Goal: Transaction & Acquisition: Purchase product/service

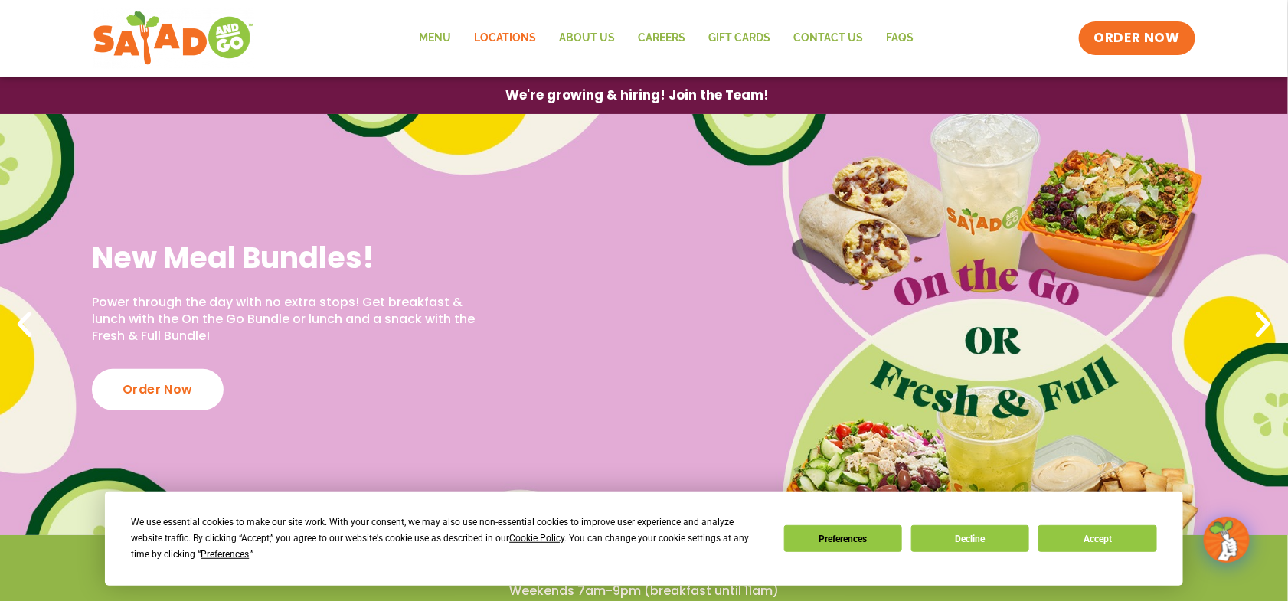
click at [463, 39] on link "Locations" at bounding box center [505, 38] width 85 height 35
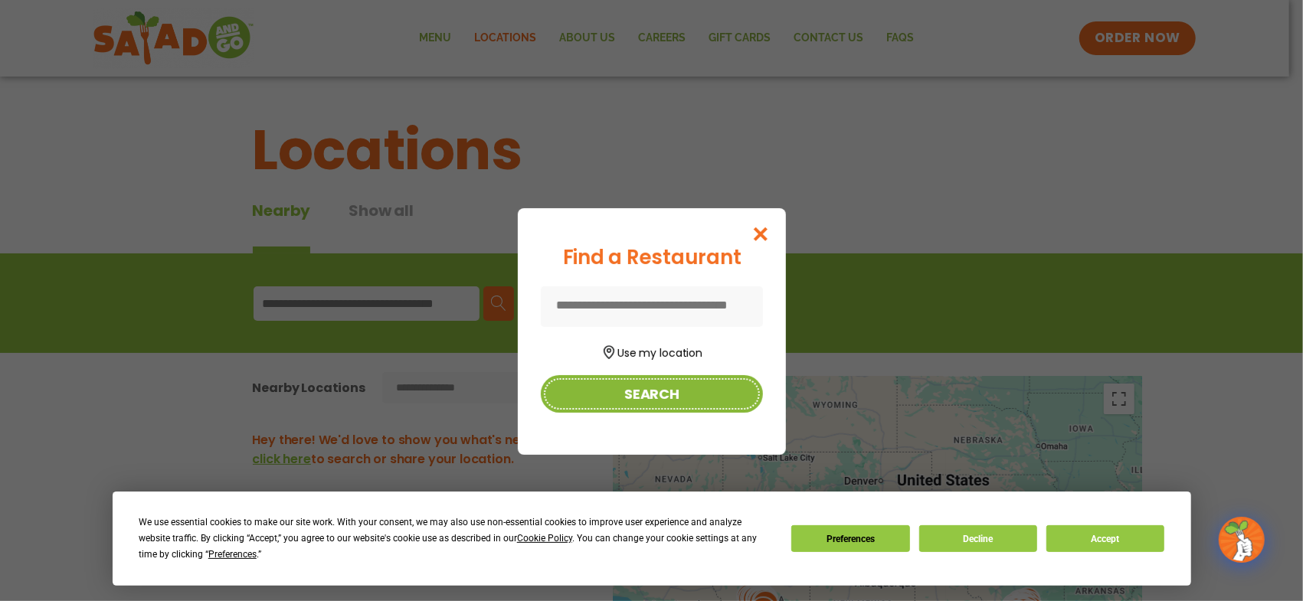
click at [654, 410] on button "Search" at bounding box center [652, 394] width 222 height 38
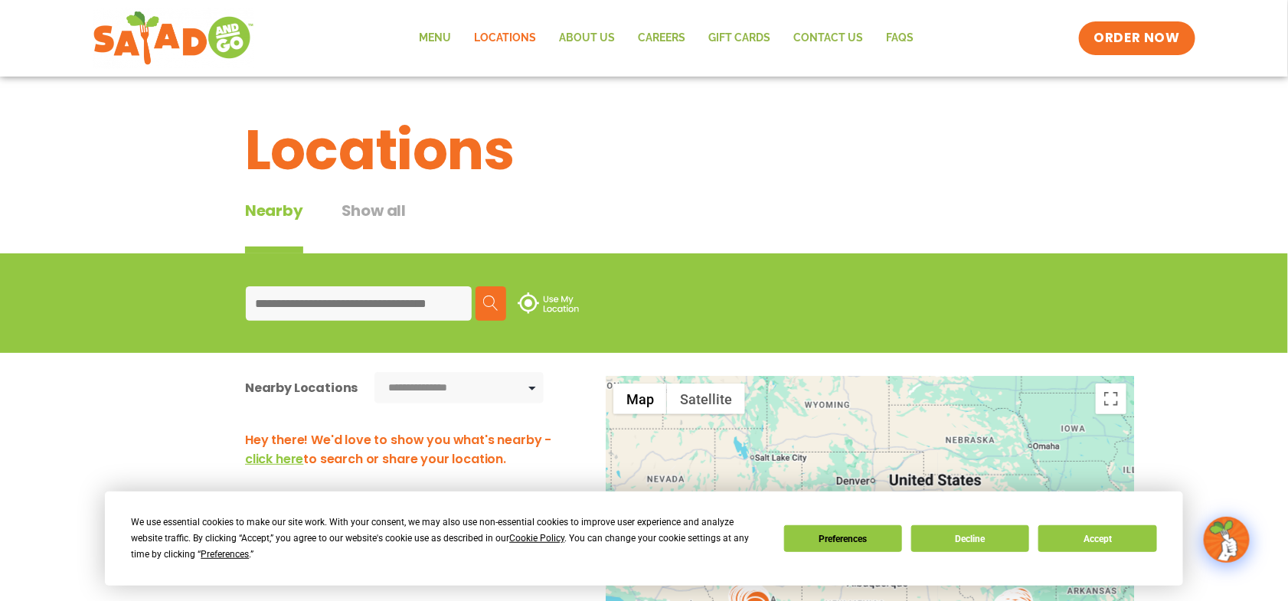
click at [294, 312] on input at bounding box center [359, 303] width 226 height 34
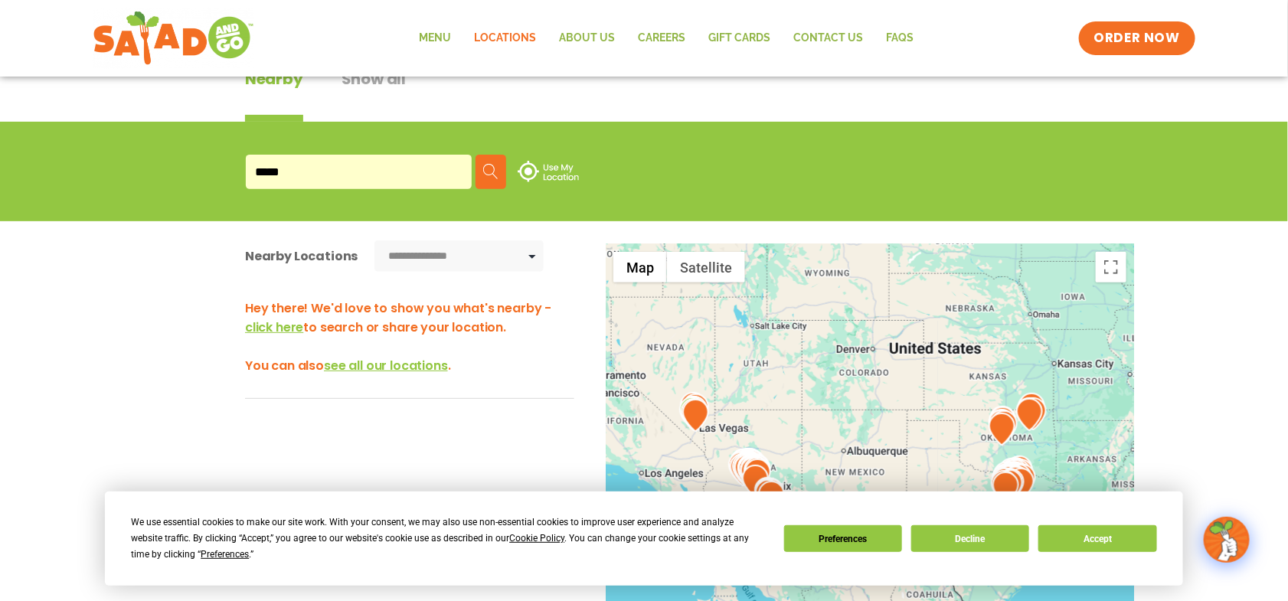
scroll to position [126, 0]
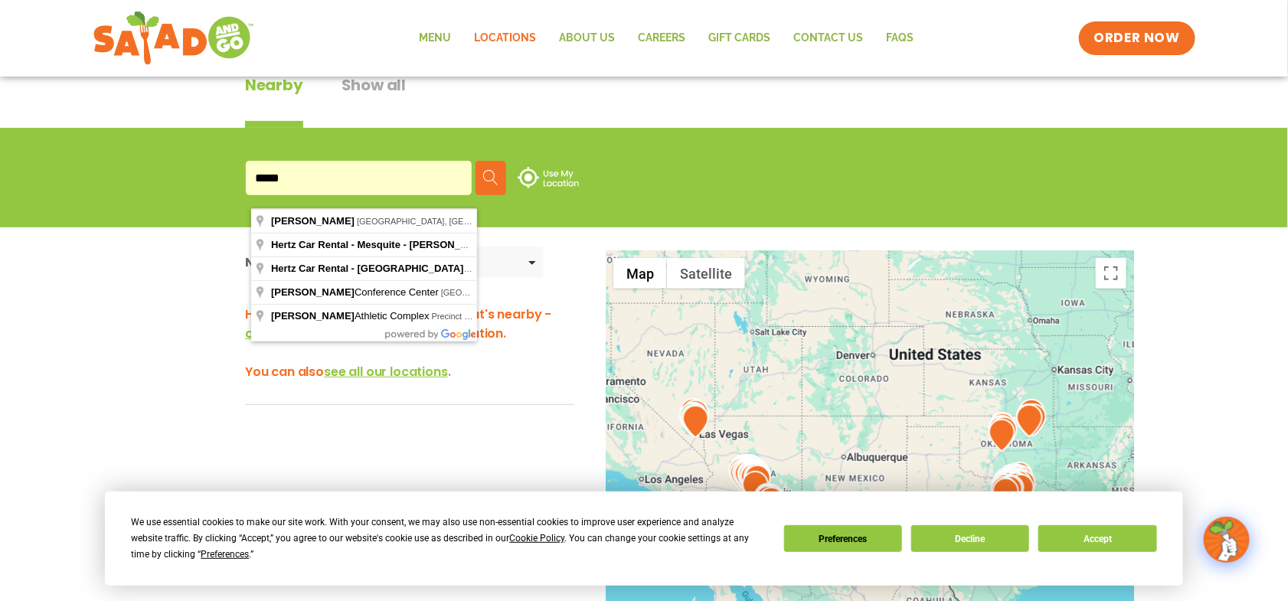
drag, startPoint x: 311, startPoint y: 192, endPoint x: 263, endPoint y: 193, distance: 48.2
click at [263, 193] on input "*****" at bounding box center [359, 178] width 226 height 34
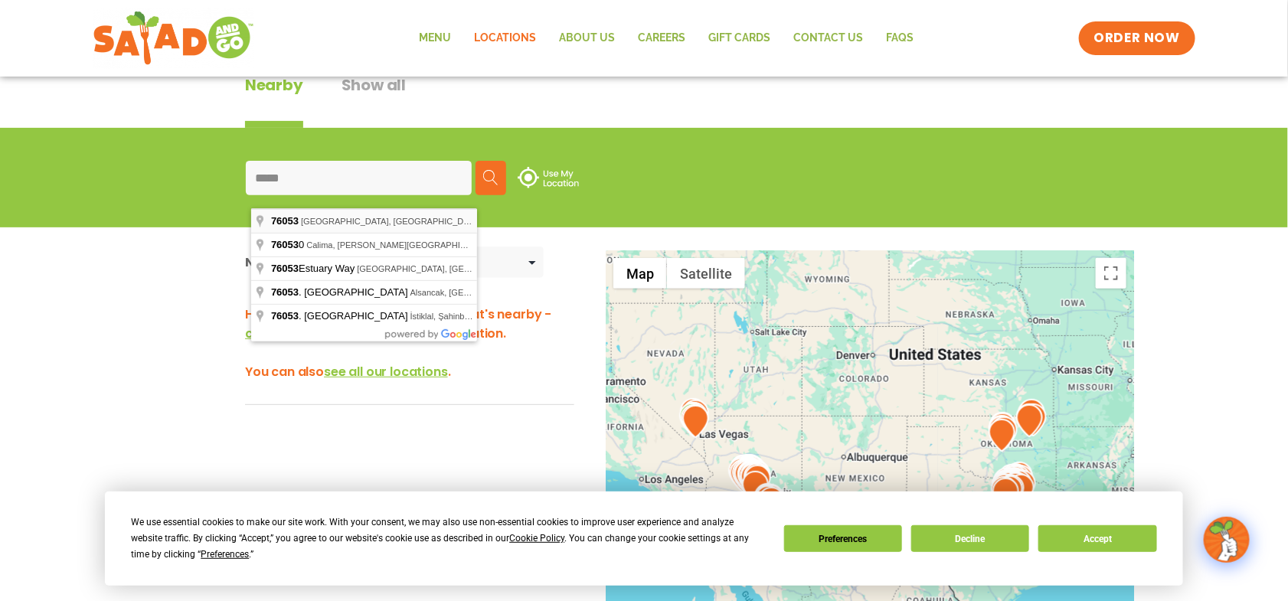
type input "**********"
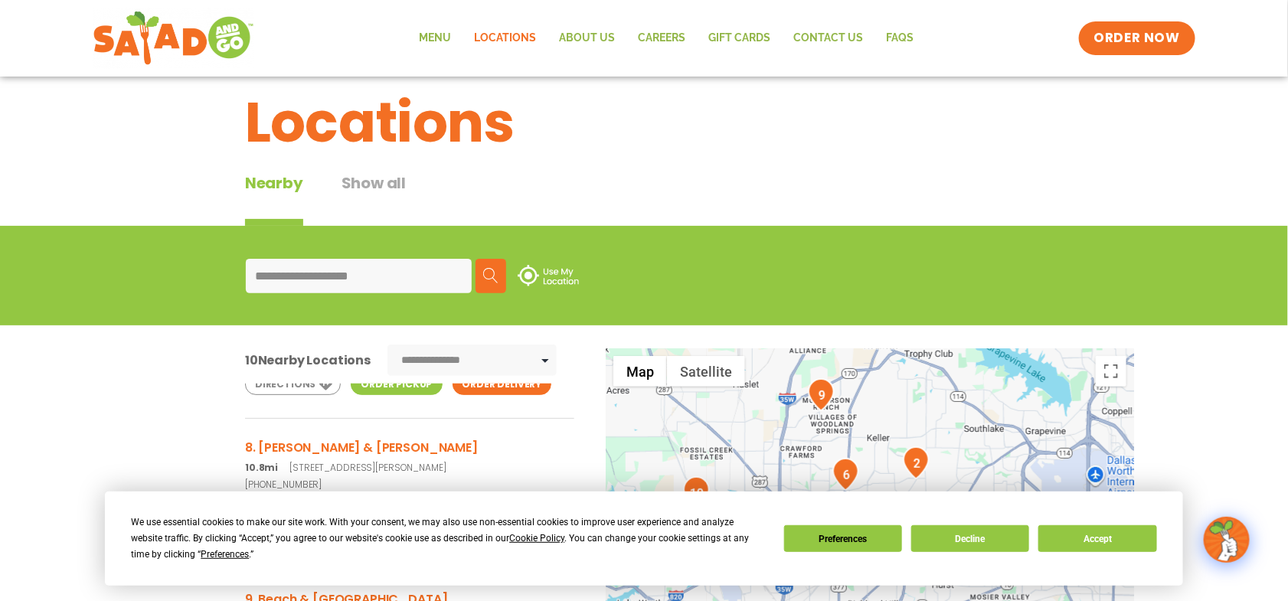
scroll to position [0, 0]
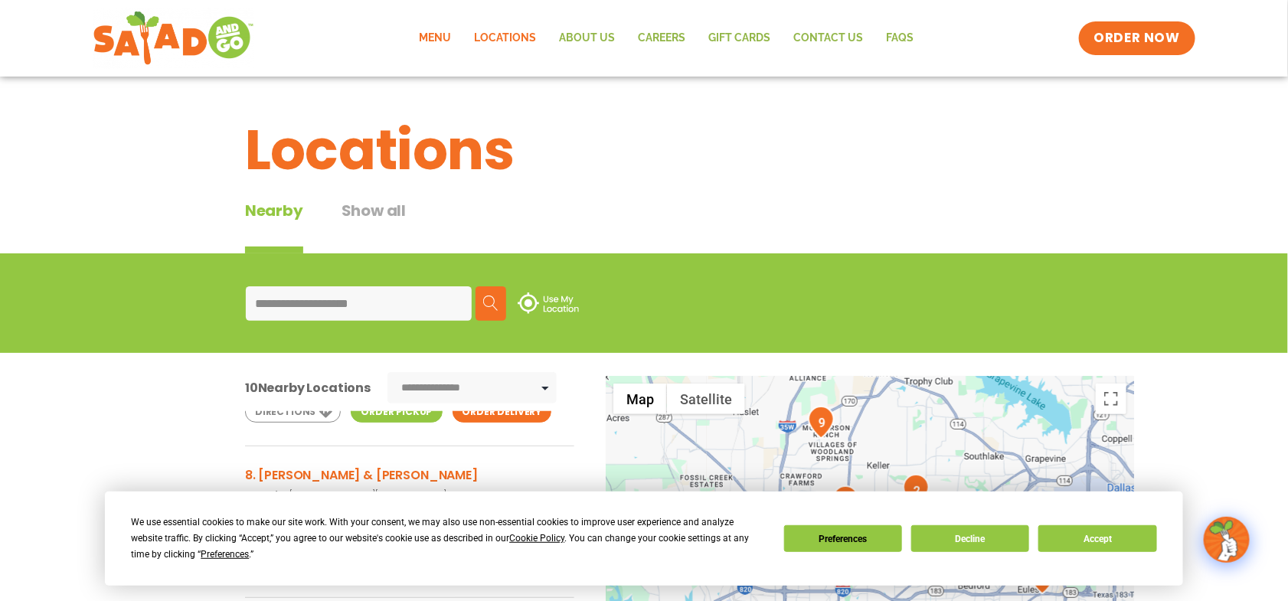
click at [407, 41] on link "Menu" at bounding box center [434, 38] width 55 height 35
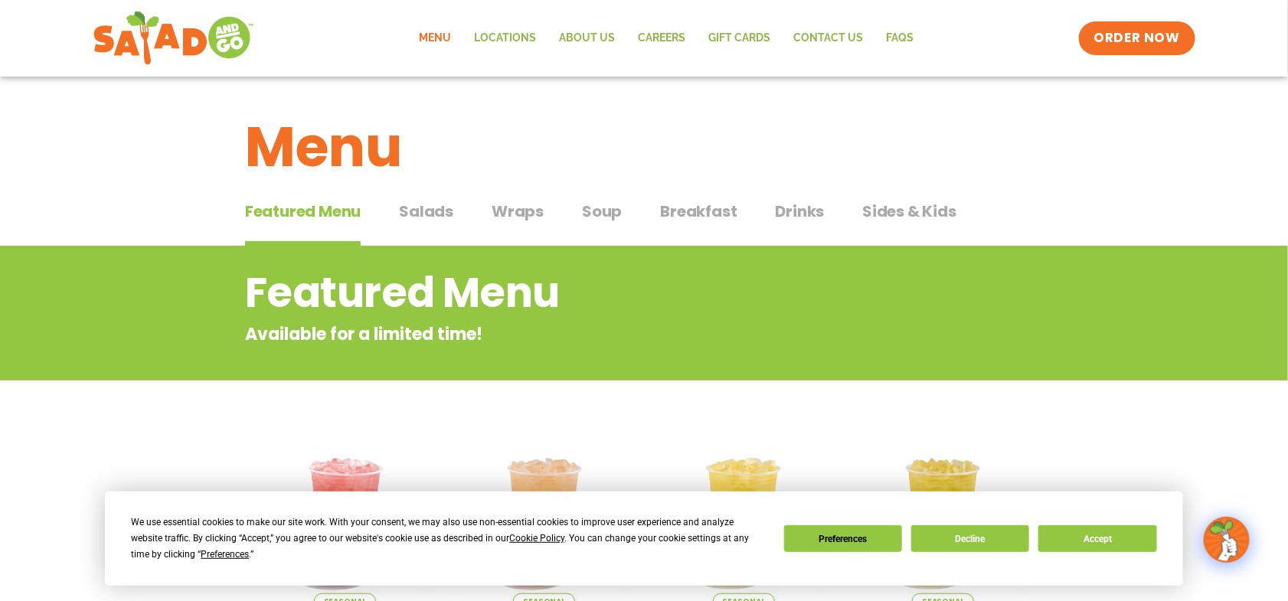
click at [429, 213] on span "Salads" at bounding box center [426, 211] width 54 height 23
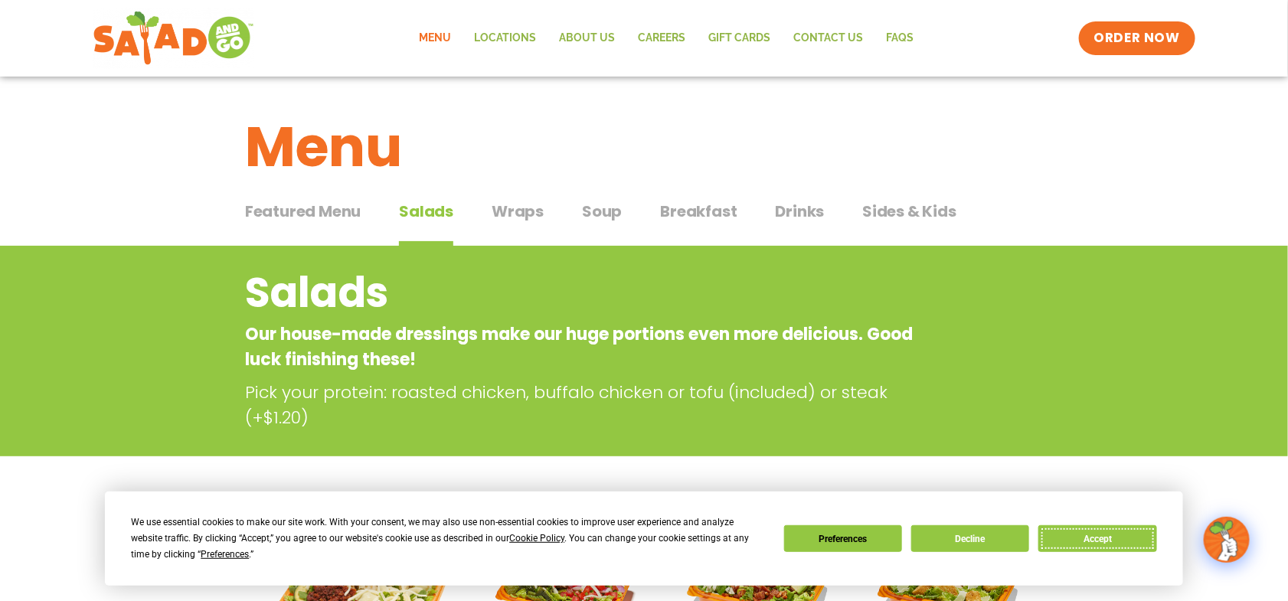
click at [1076, 525] on button "Accept" at bounding box center [1097, 538] width 118 height 27
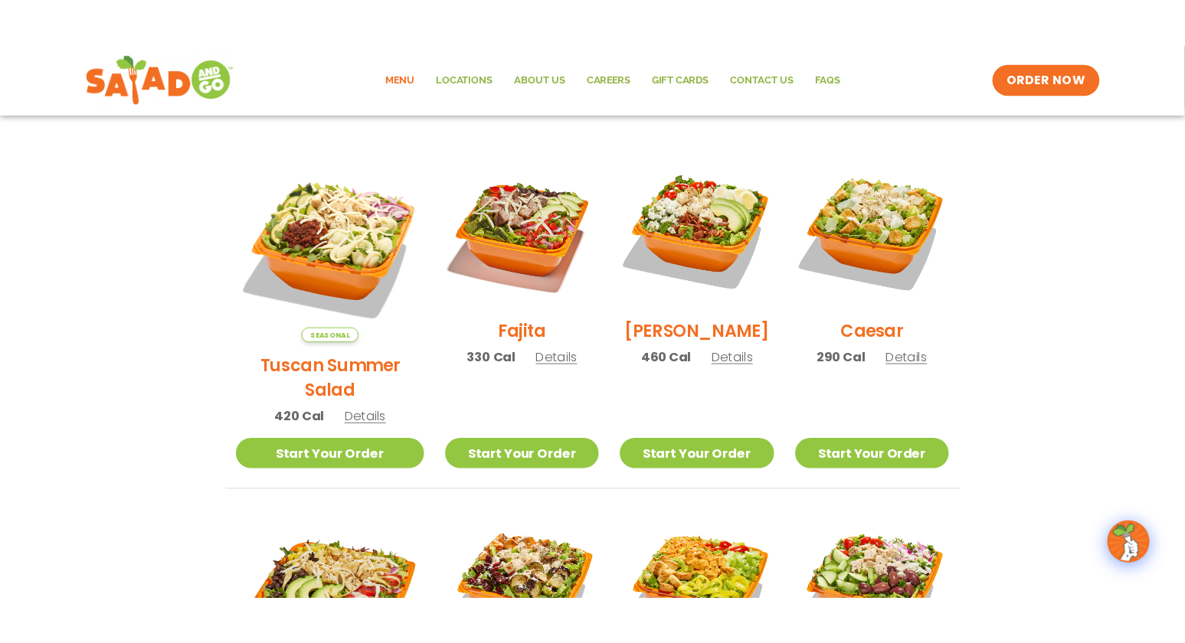
scroll to position [315, 0]
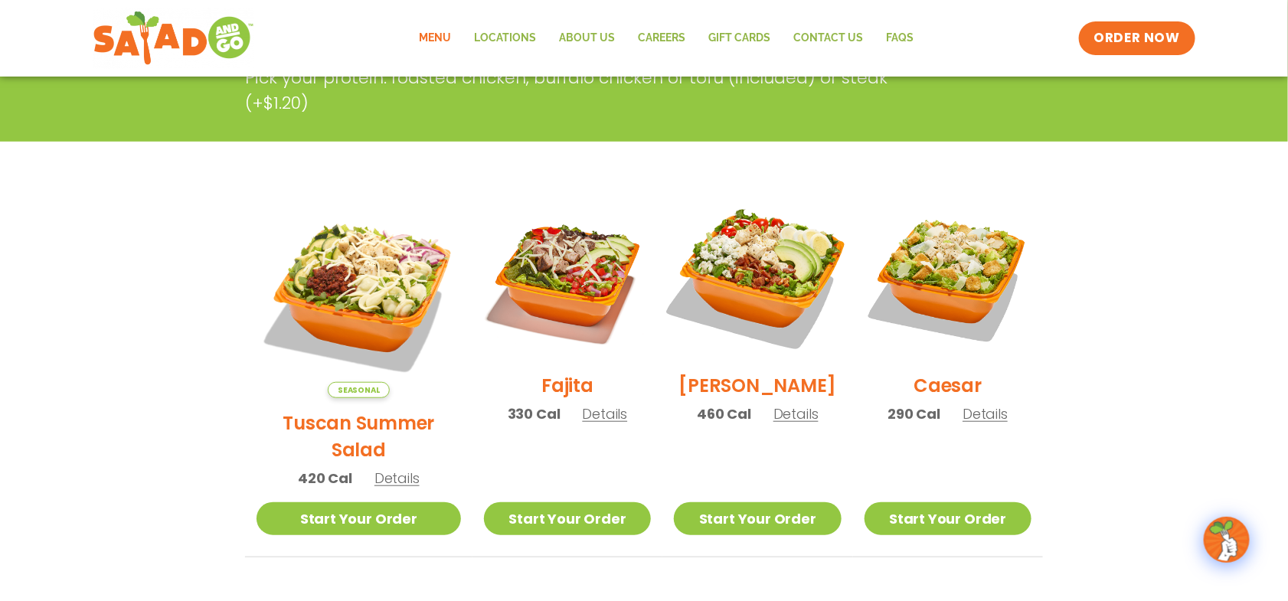
click at [728, 281] on img at bounding box center [757, 277] width 196 height 196
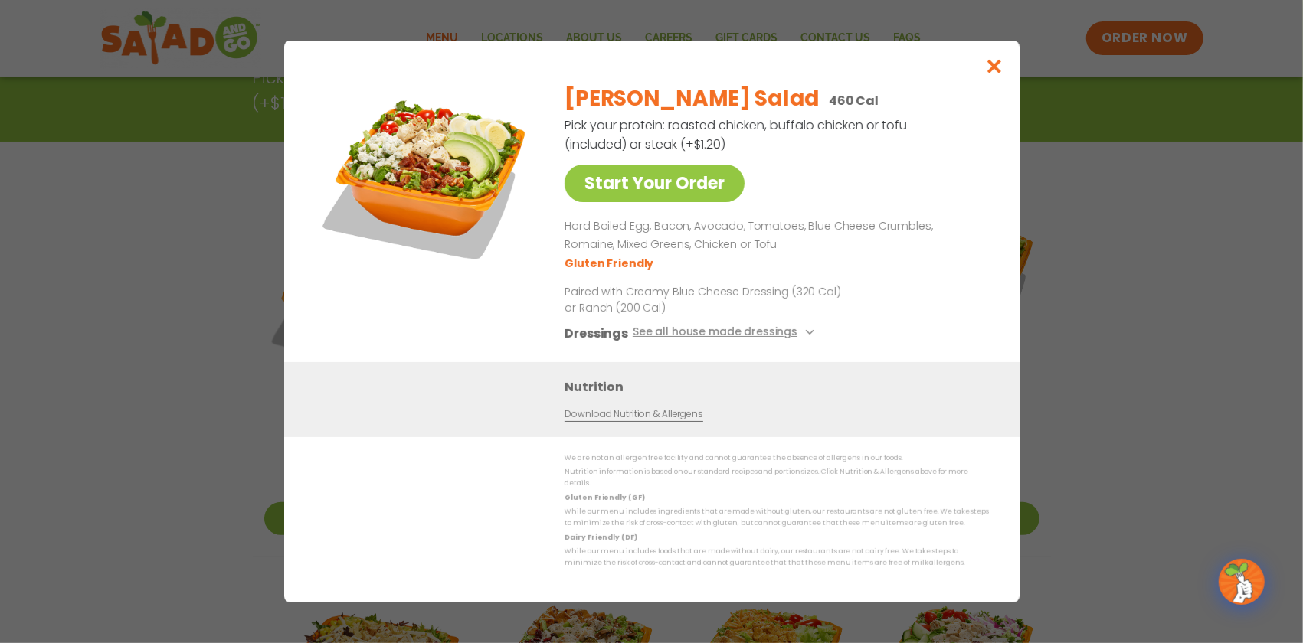
click at [90, 200] on div "Start Your Order Cobb Salad 460 Cal Pick your protein: roasted chicken, buffalo…" at bounding box center [651, 321] width 1303 height 643
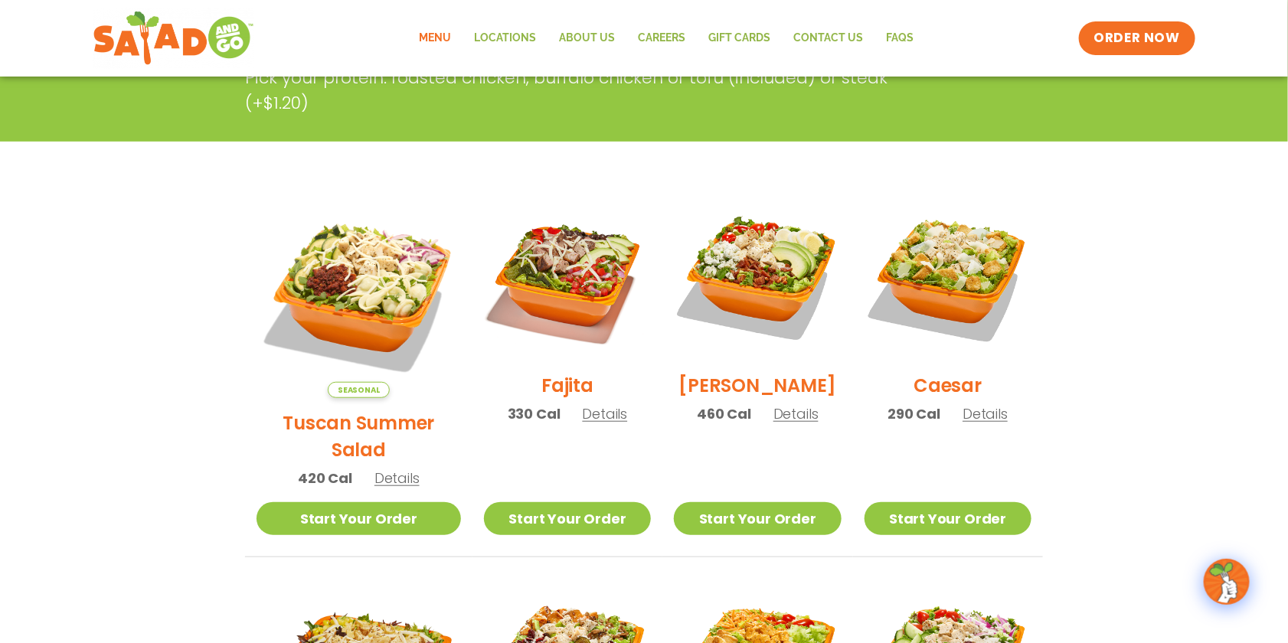
click at [84, 182] on section "Salads Our house-made dressings make our huge portions even more delicious. Goo…" at bounding box center [644, 604] width 1288 height 1346
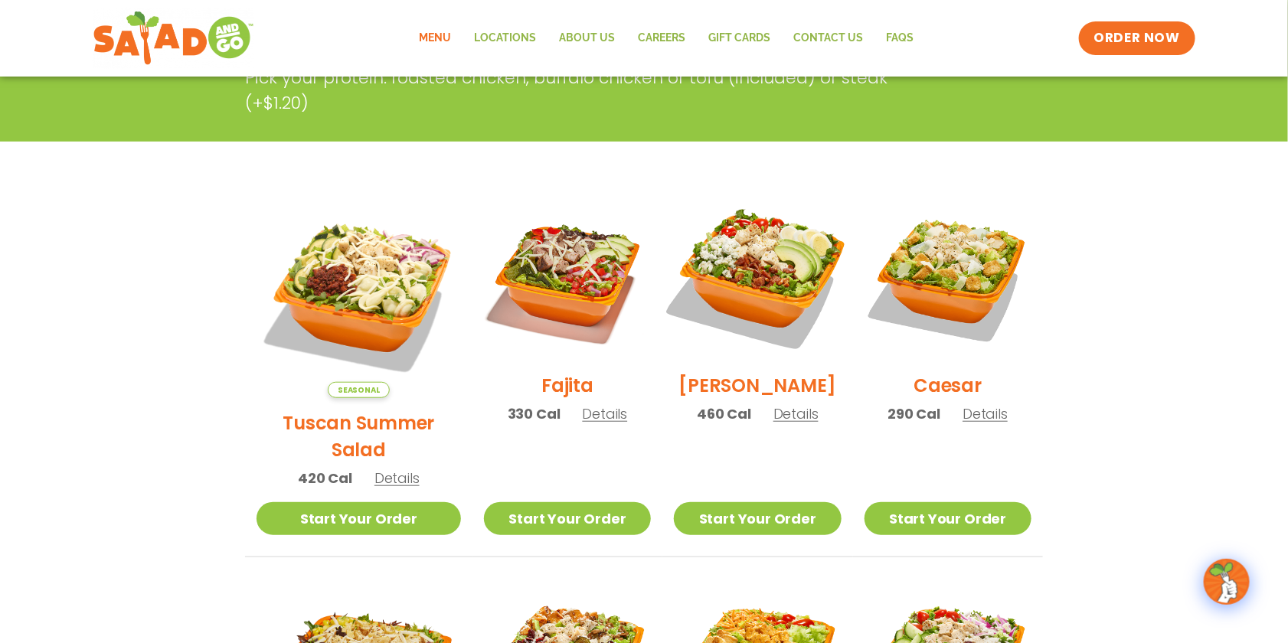
click at [731, 297] on img at bounding box center [757, 277] width 196 height 196
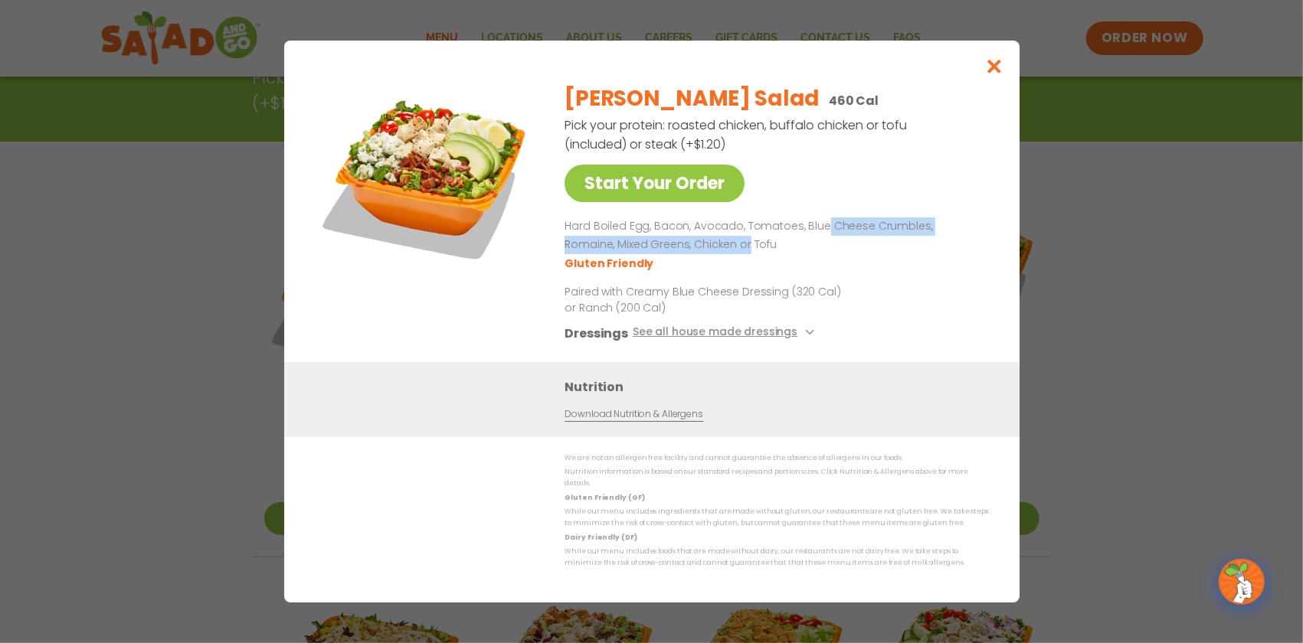
drag, startPoint x: 992, startPoint y: 33, endPoint x: 978, endPoint y: 54, distance: 24.8
click at [978, 54] on div "Start Your Order Cobb Salad 460 Cal Pick your protein: roasted chicken, buffalo…" at bounding box center [651, 322] width 735 height 562
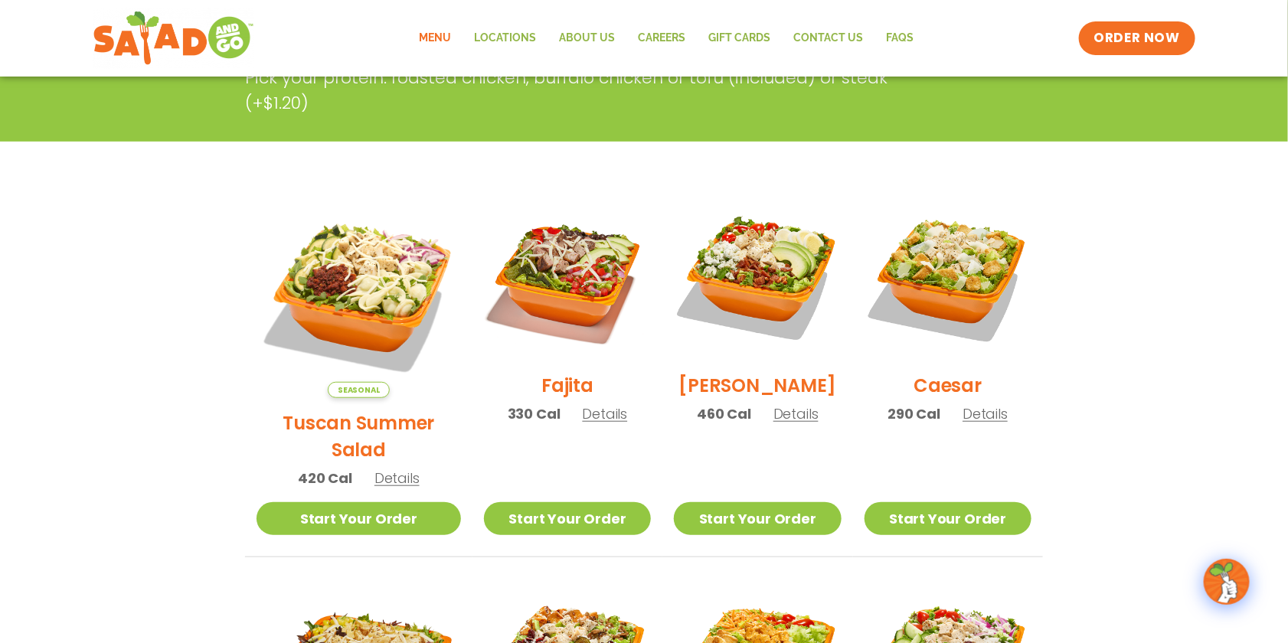
click at [105, 193] on section "Salads Our house-made dressings make our huge portions even more delicious. Goo…" at bounding box center [644, 604] width 1288 height 1346
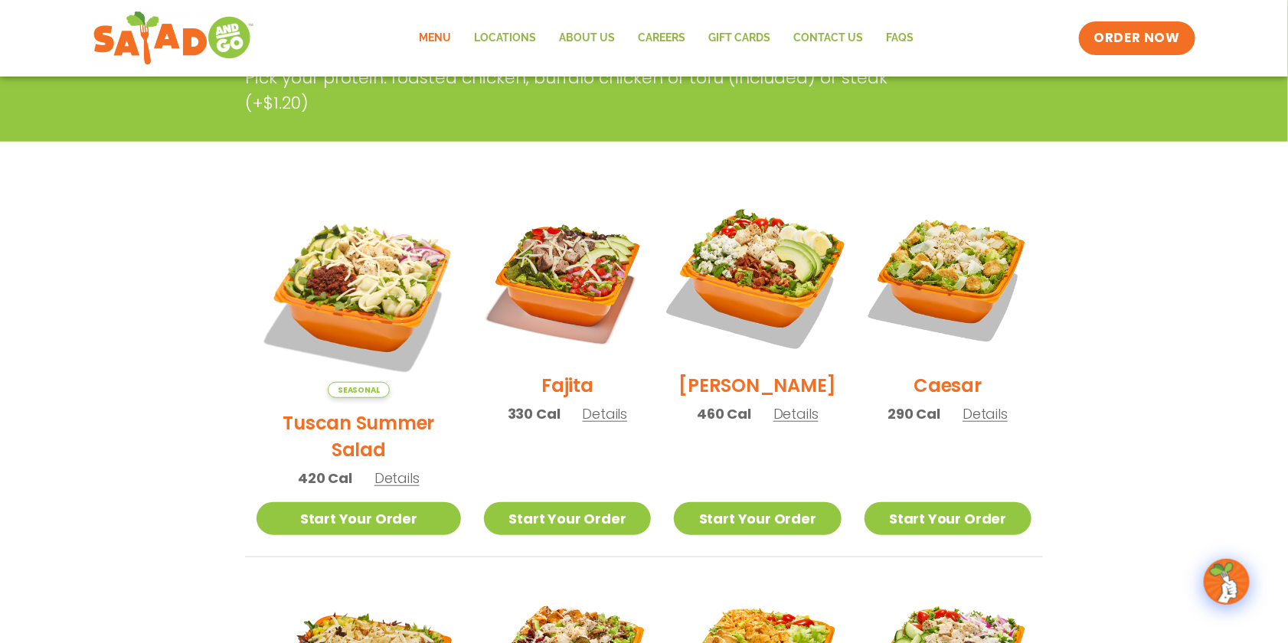
click at [731, 273] on img at bounding box center [757, 277] width 196 height 196
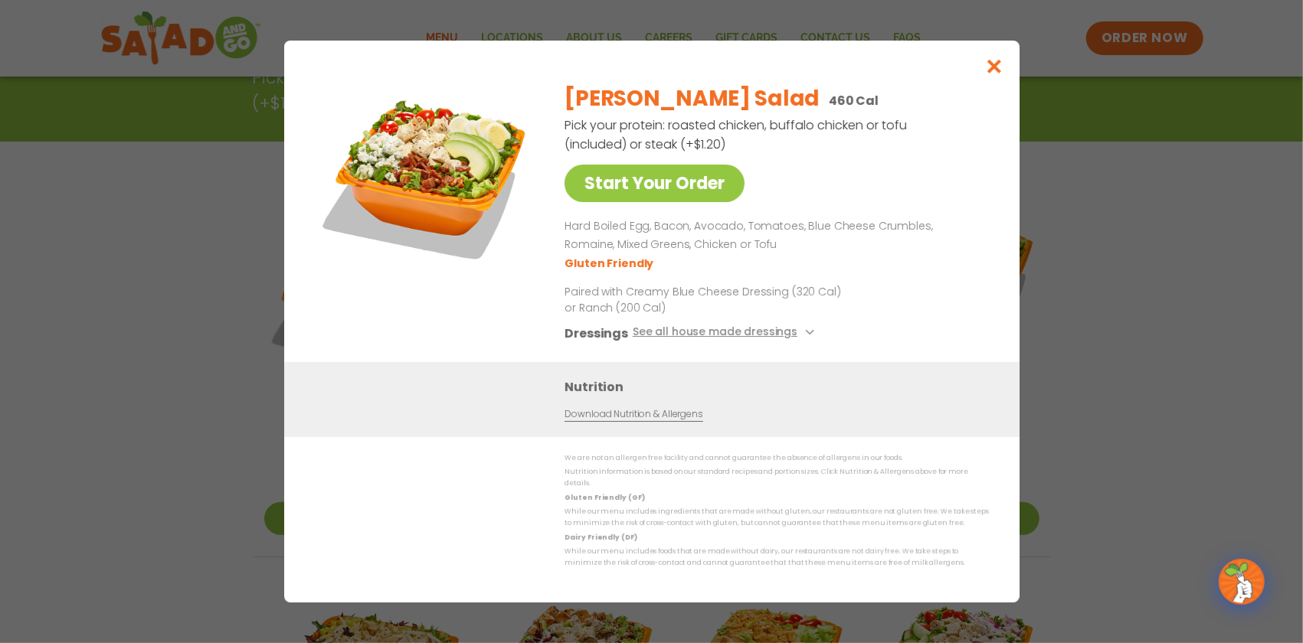
drag, startPoint x: 978, startPoint y: 462, endPoint x: 991, endPoint y: 446, distance: 20.1
click at [991, 446] on div "Start Your Order Cobb Salad 460 Cal Pick your protein: roasted chicken, buffalo…" at bounding box center [651, 322] width 735 height 562
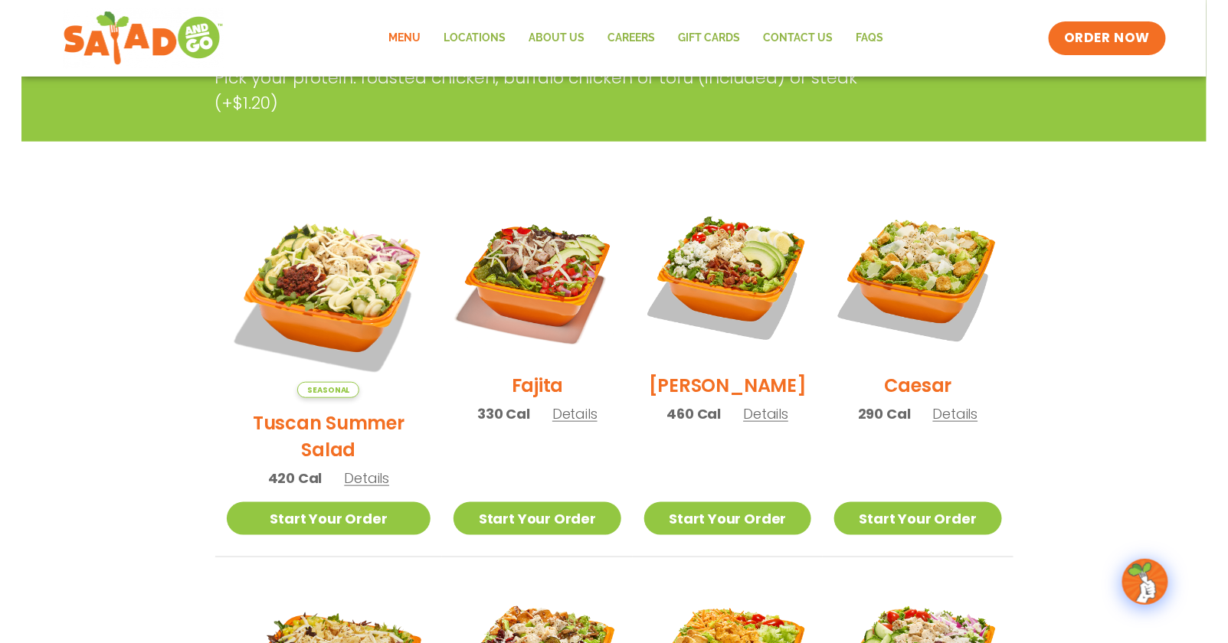
scroll to position [383, 0]
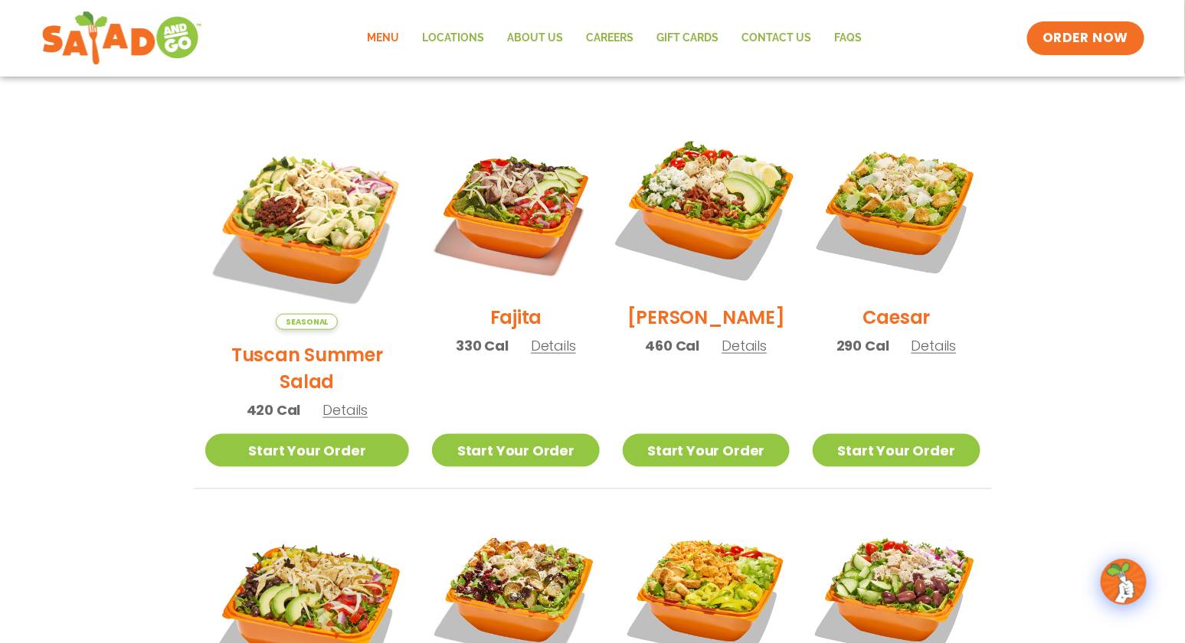
click at [684, 211] on img at bounding box center [706, 209] width 196 height 196
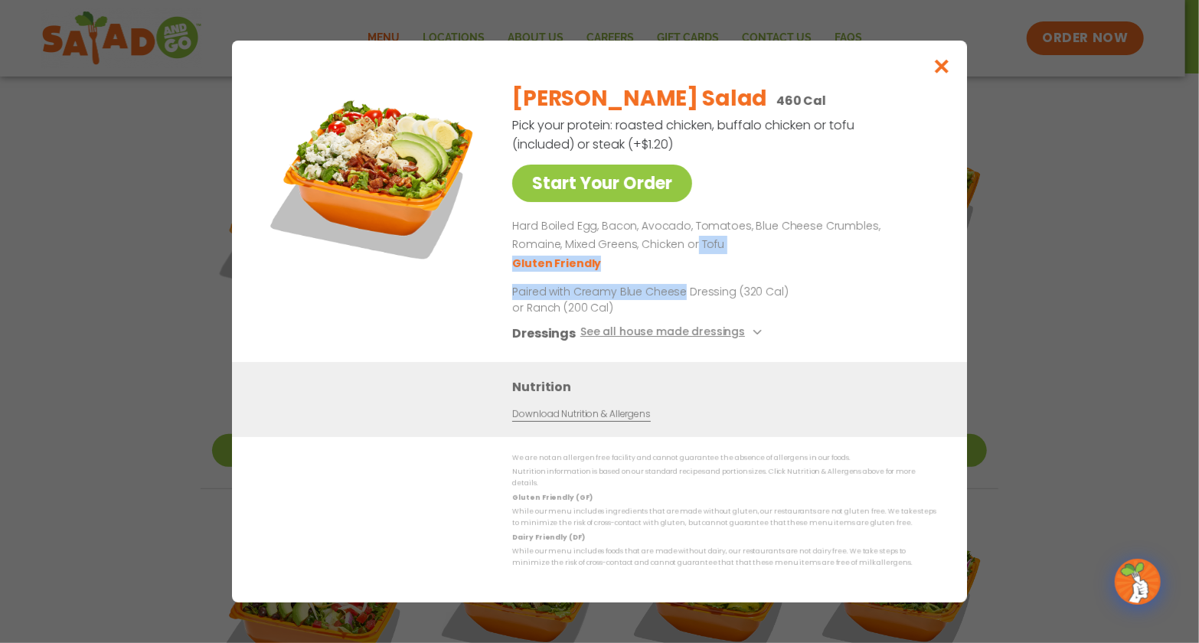
drag, startPoint x: 1192, startPoint y: 63, endPoint x: 1188, endPoint y: 122, distance: 59.1
click at [1188, 122] on div "Start Your Order Cobb Salad 460 Cal Pick your protein: roasted chicken, buffalo…" at bounding box center [599, 321] width 1199 height 643
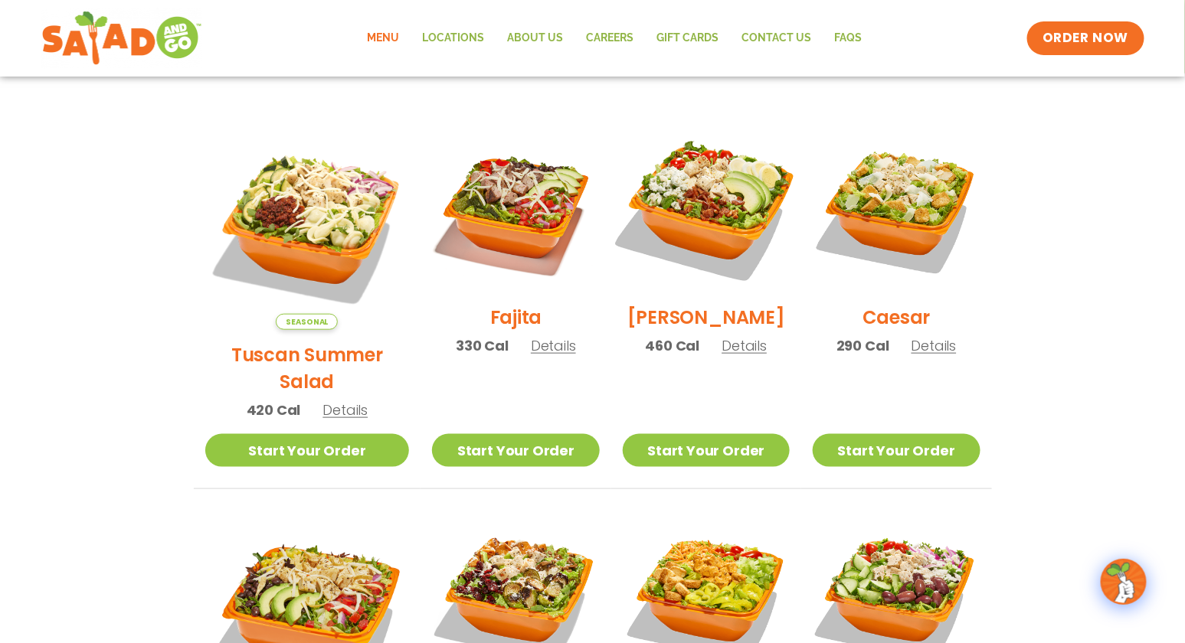
click at [694, 217] on img at bounding box center [706, 209] width 196 height 196
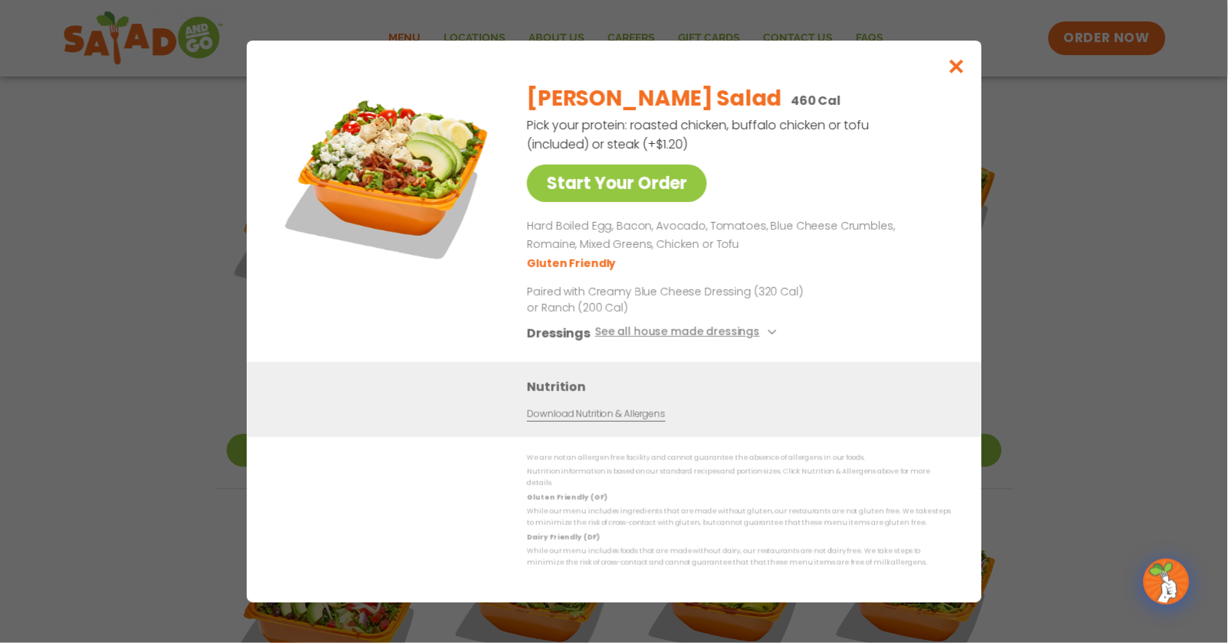
click at [878, 324] on div "Dressings See all house made dressings" at bounding box center [736, 333] width 418 height 19
click at [655, 165] on link "Start Your Order" at bounding box center [617, 184] width 180 height 38
click at [652, 165] on link "Start Your Order" at bounding box center [617, 184] width 180 height 38
